Goal: Task Accomplishment & Management: Use online tool/utility

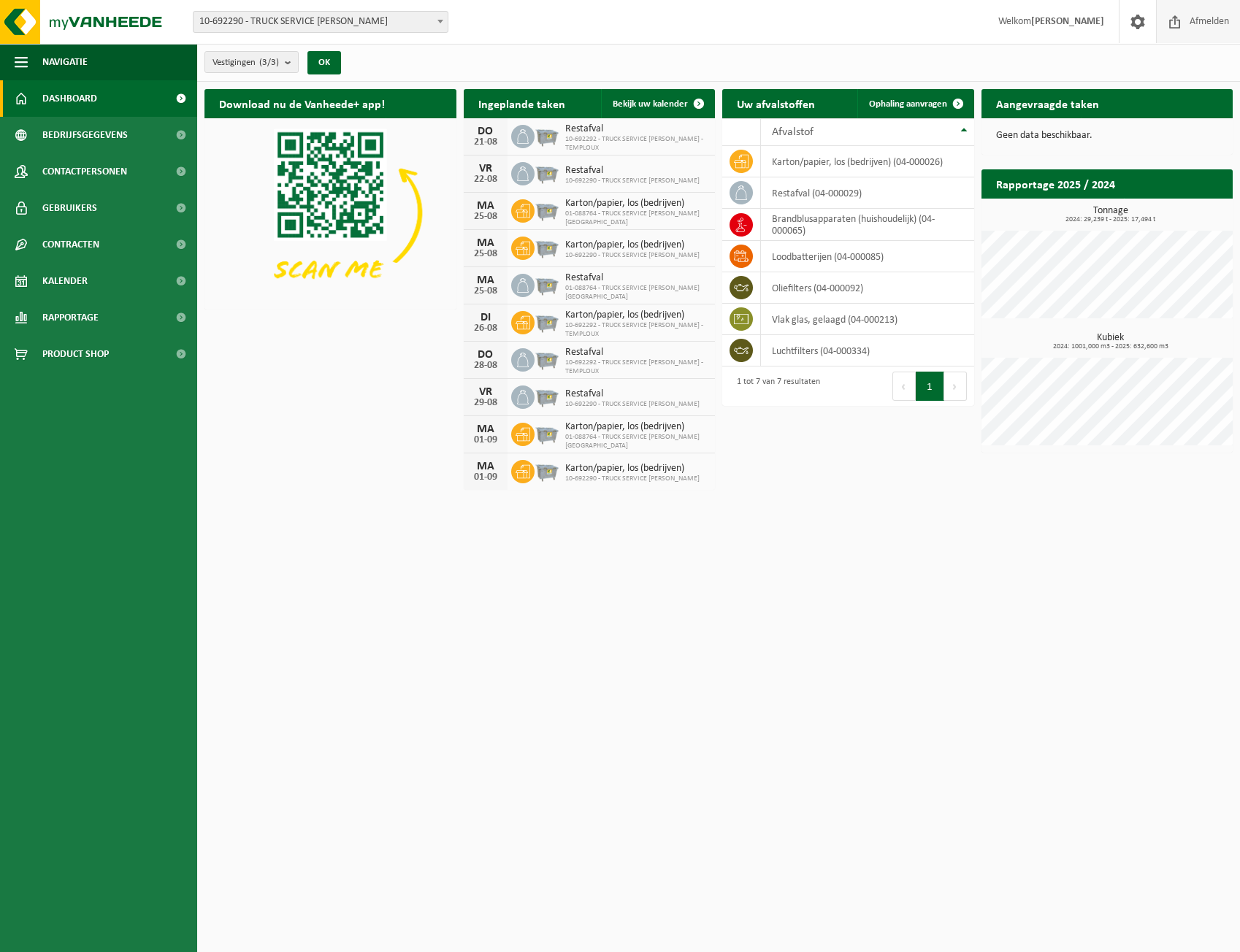
click at [1201, 25] on span "Afmelden" at bounding box center [1209, 22] width 47 height 43
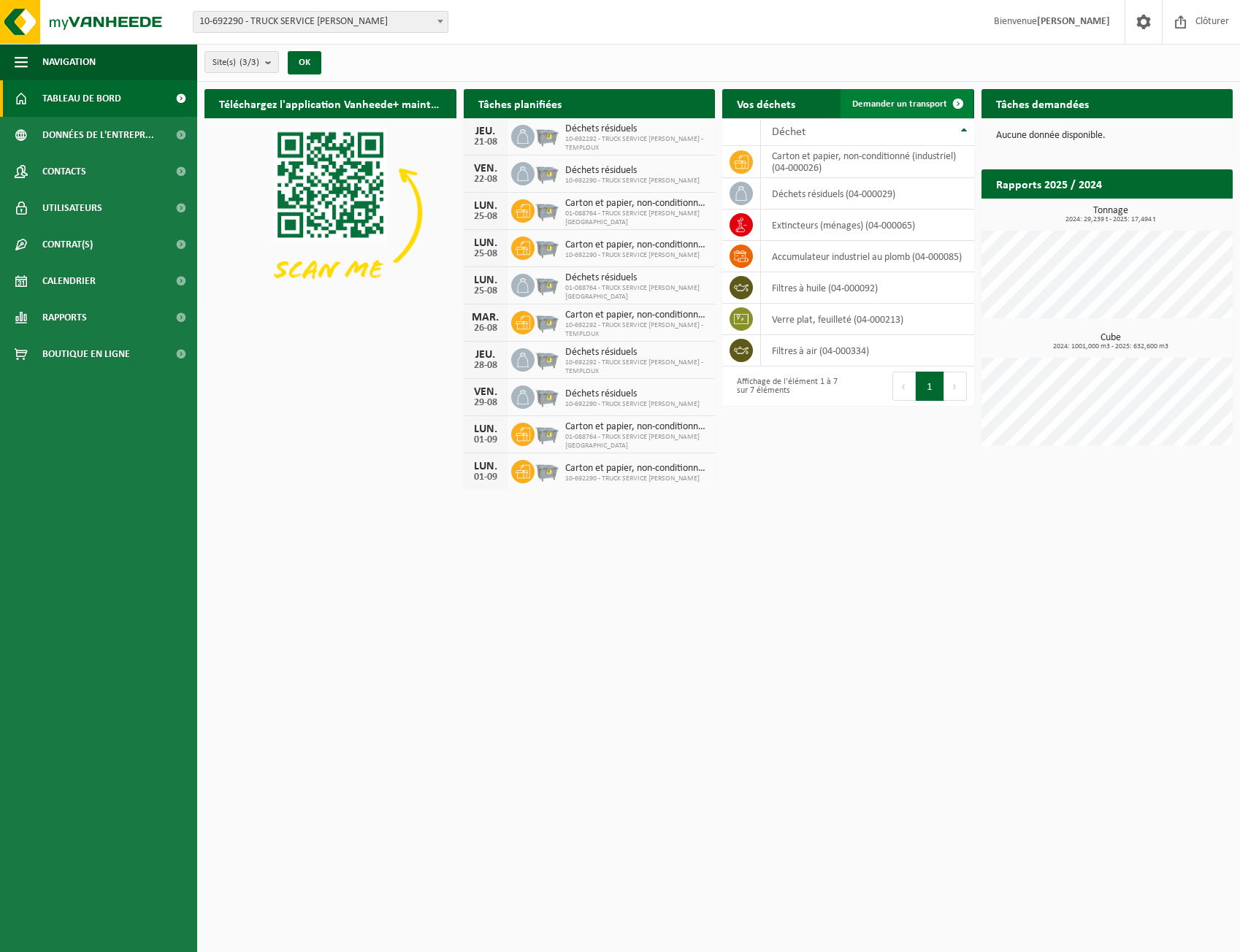
click at [936, 103] on span "Demander un transport" at bounding box center [899, 103] width 95 height 9
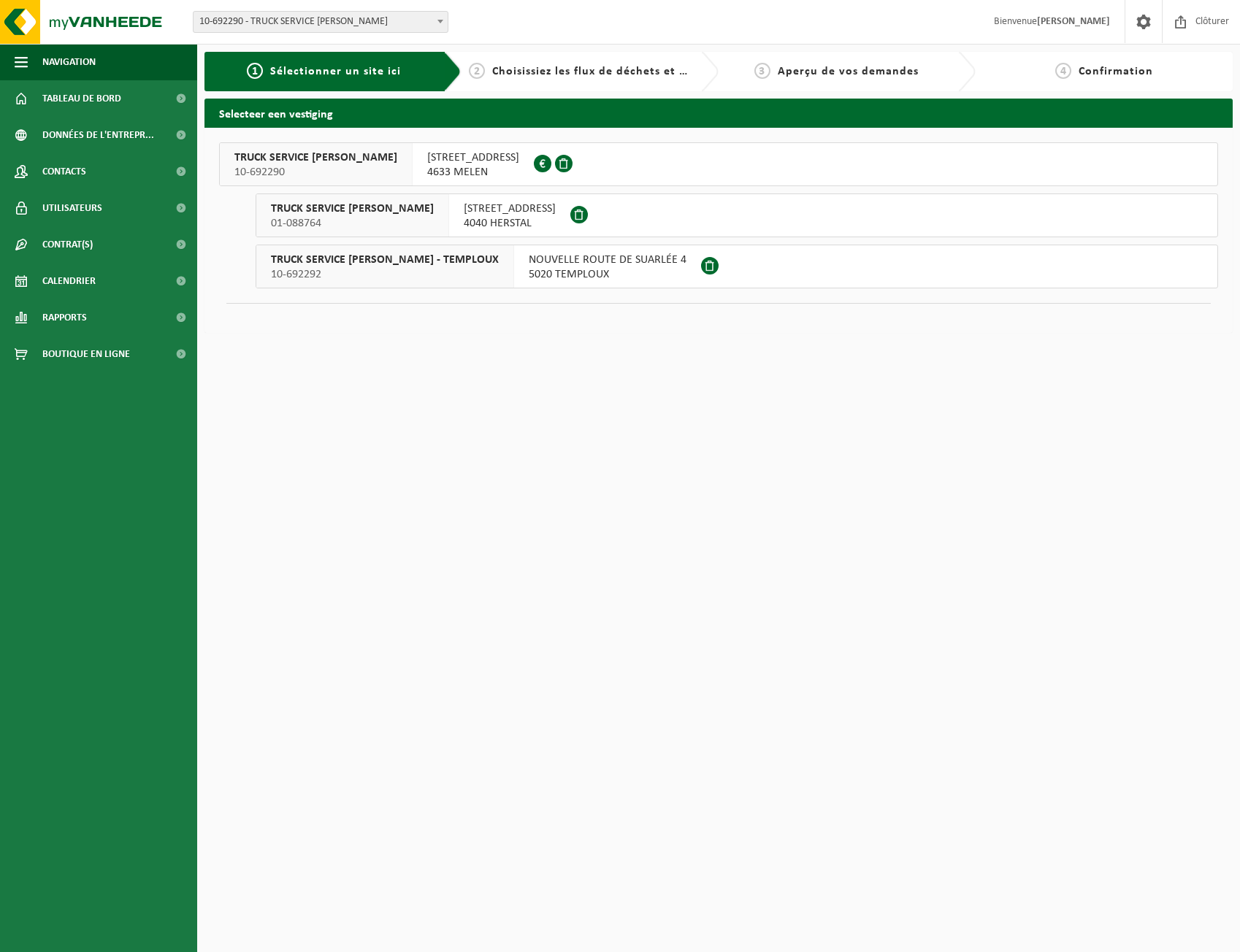
click at [570, 275] on span "5020 TEMPLOUX" at bounding box center [607, 275] width 158 height 15
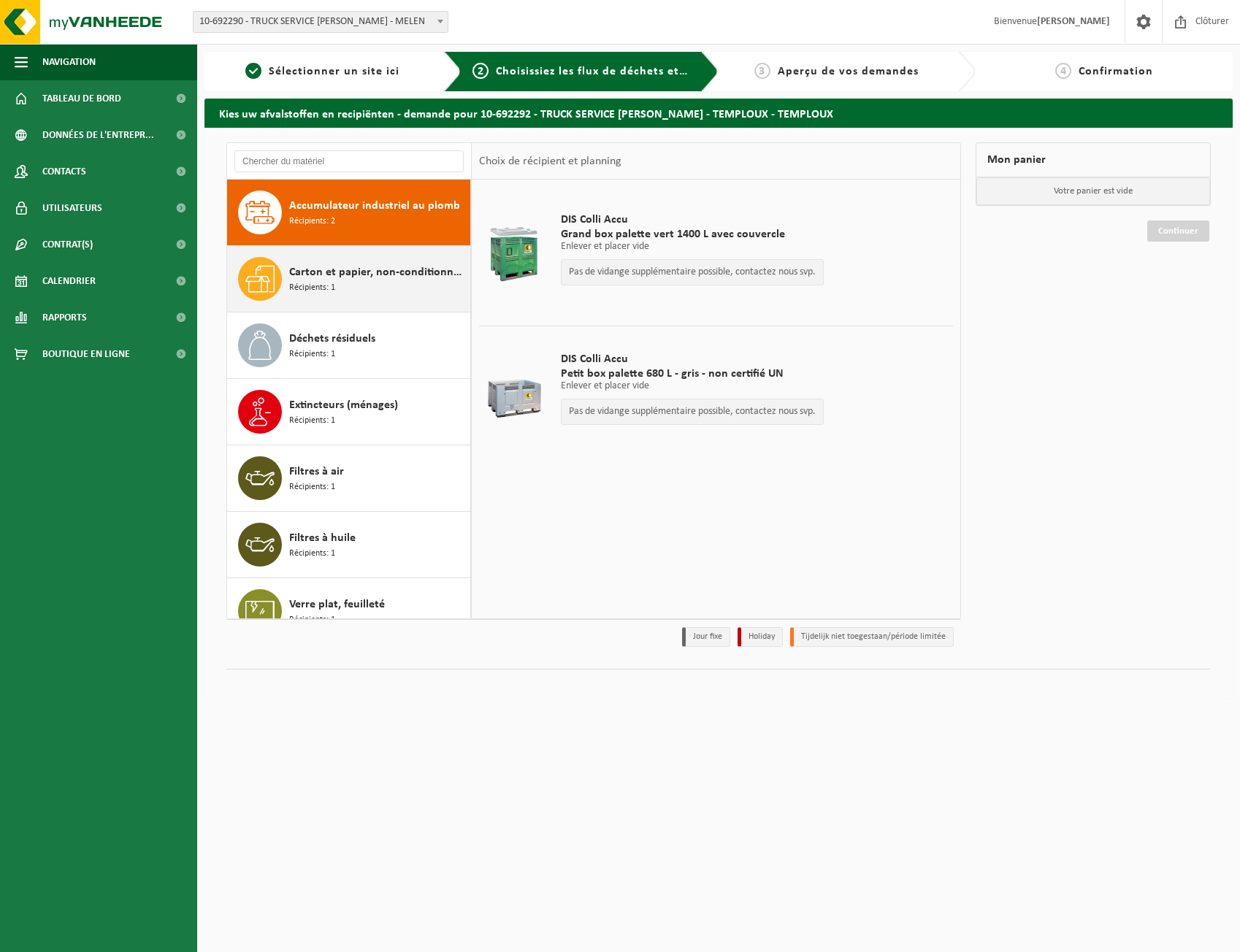
click at [366, 275] on span "Carton et papier, non-conditionné (industriel)" at bounding box center [378, 272] width 178 height 17
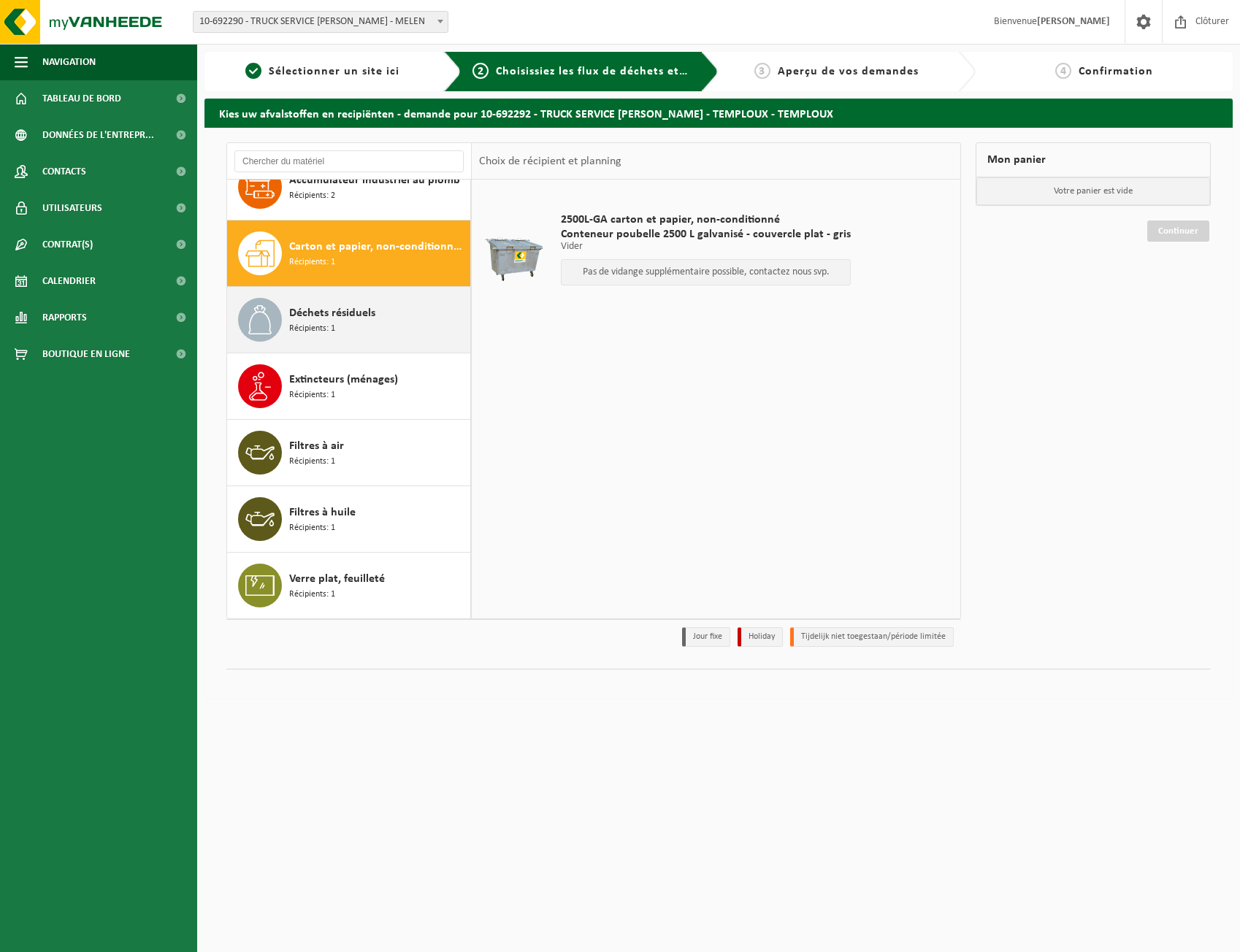
click at [359, 311] on span "Déchets résiduels" at bounding box center [333, 313] width 86 height 17
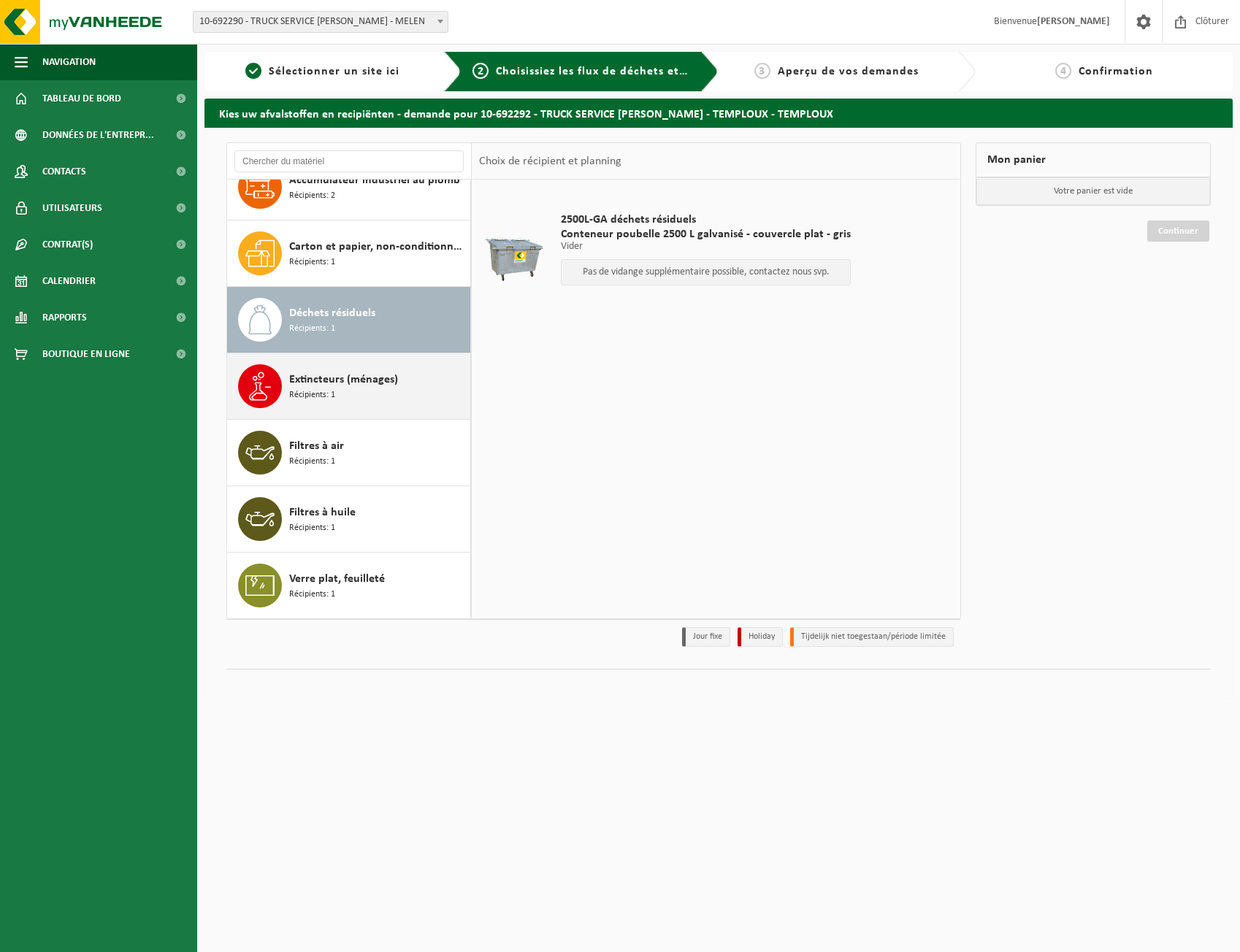
click at [366, 377] on span "Extincteurs (ménages)" at bounding box center [344, 380] width 109 height 17
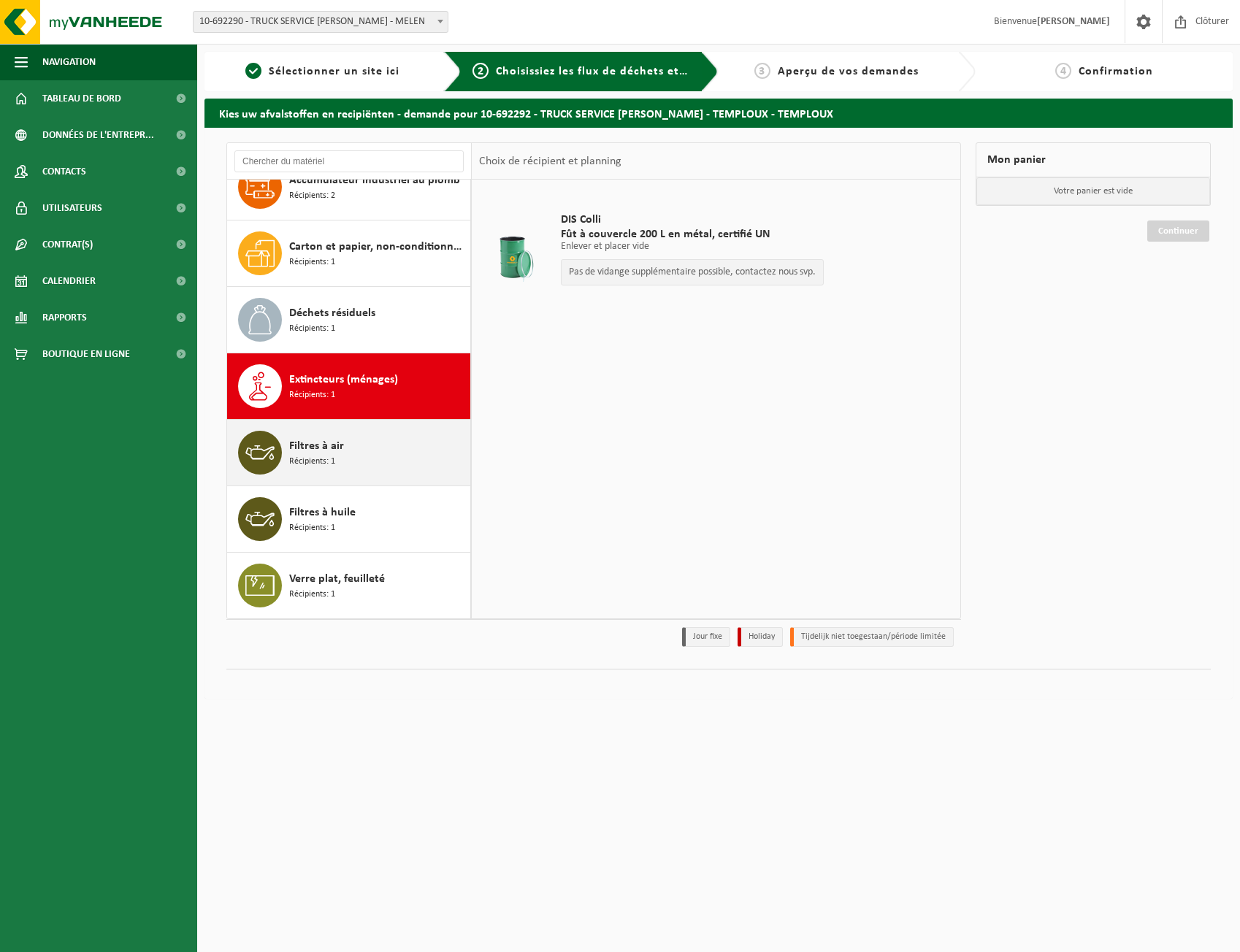
click at [362, 445] on div "Filtres à air Récipients: 1" at bounding box center [378, 452] width 178 height 44
